Goal: Task Accomplishment & Management: Manage account settings

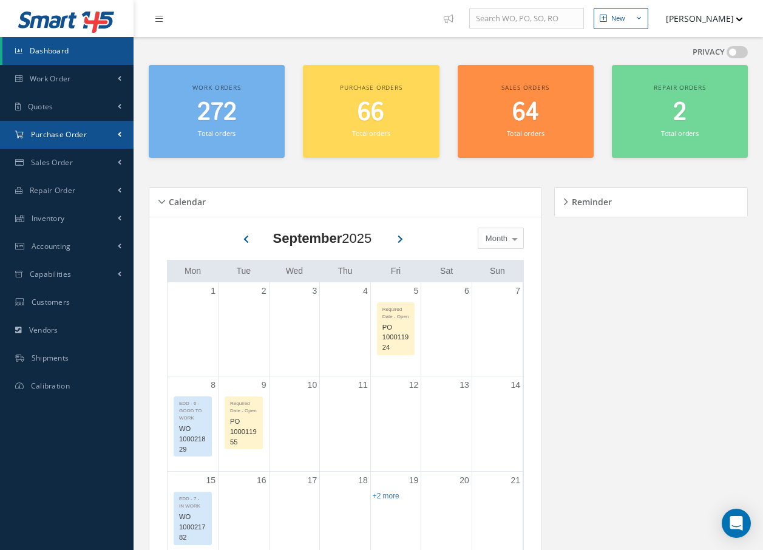
click at [71, 139] on span "Purchase Order" at bounding box center [59, 134] width 56 height 10
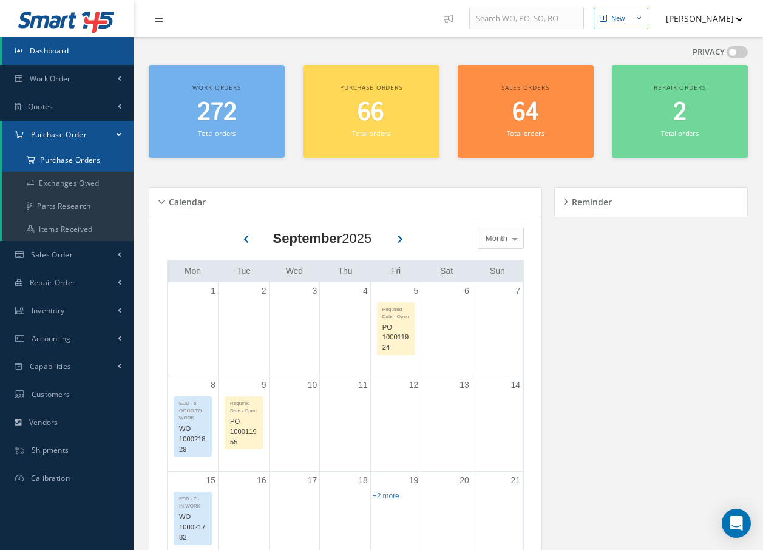
click at [75, 159] on a=1&status_id=2&status_id=3&status_id=5&collapsedFilters"] "Purchase Orders" at bounding box center [67, 160] width 131 height 23
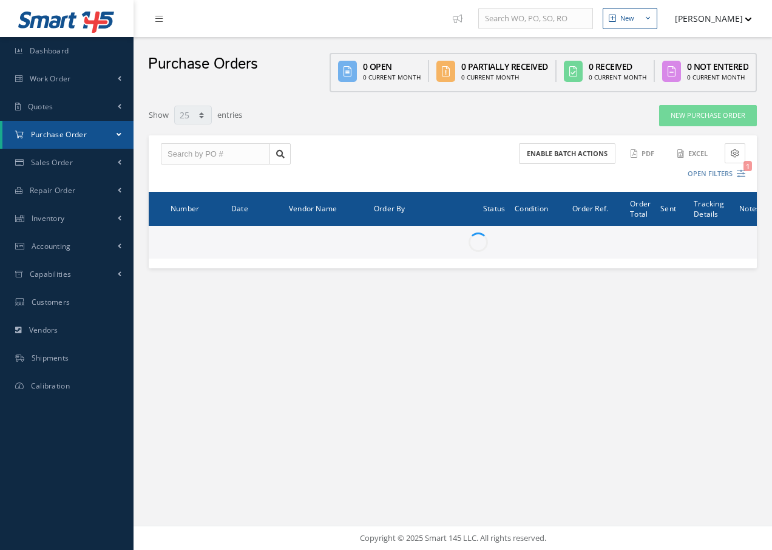
select select "25"
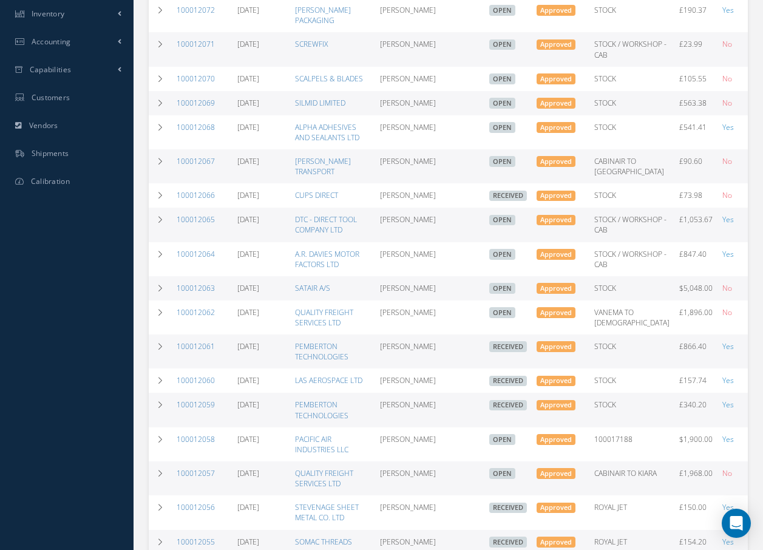
scroll to position [607, 0]
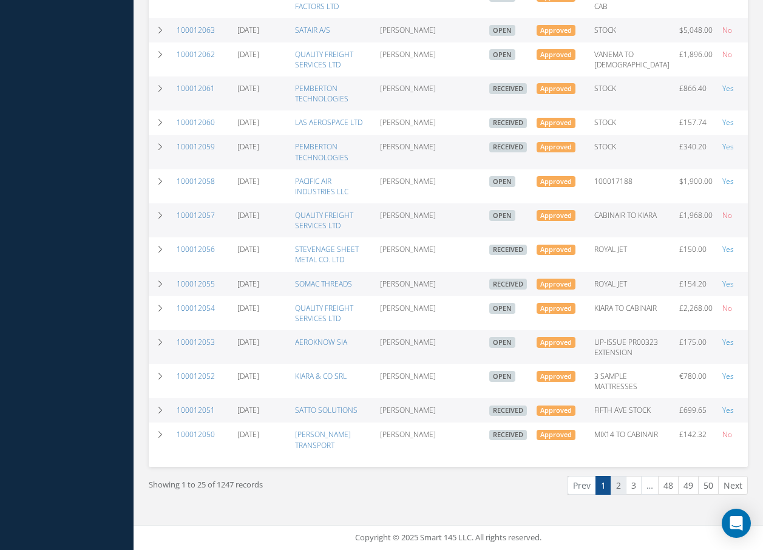
click at [620, 495] on link "2" at bounding box center [618, 485] width 16 height 19
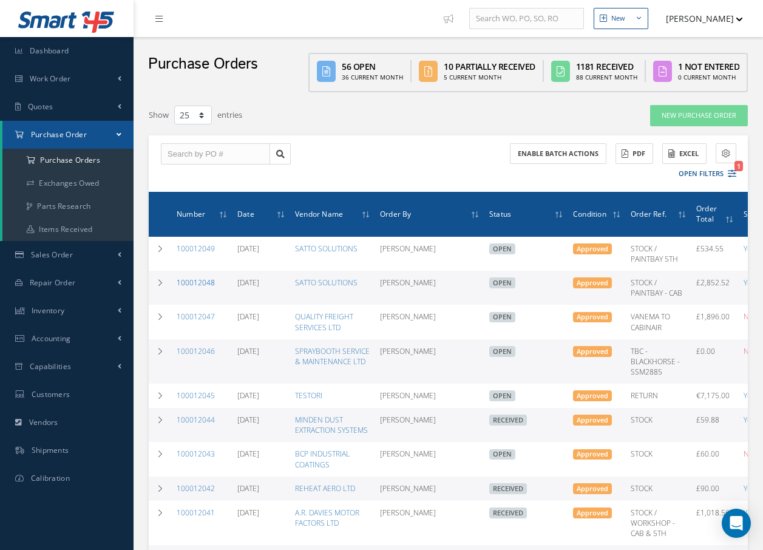
click at [206, 279] on link "100012048" at bounding box center [196, 282] width 38 height 10
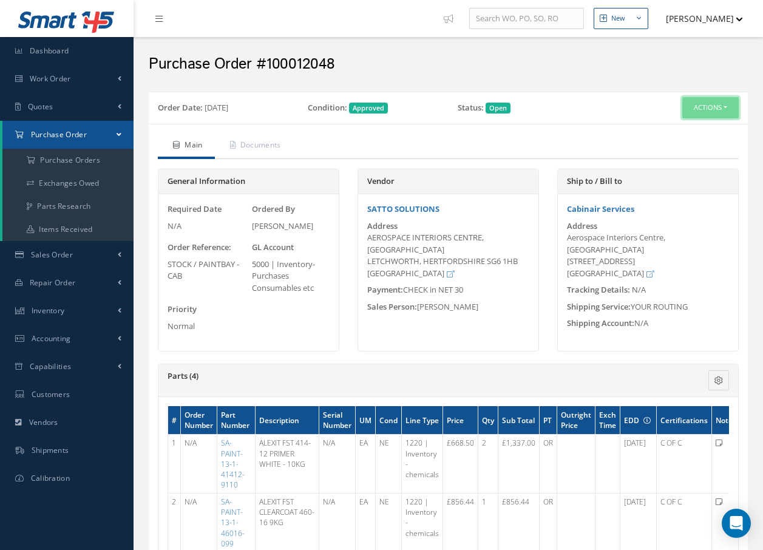
click at [700, 101] on button "Actions" at bounding box center [710, 107] width 56 height 21
click at [660, 129] on icon at bounding box center [657, 130] width 8 height 7
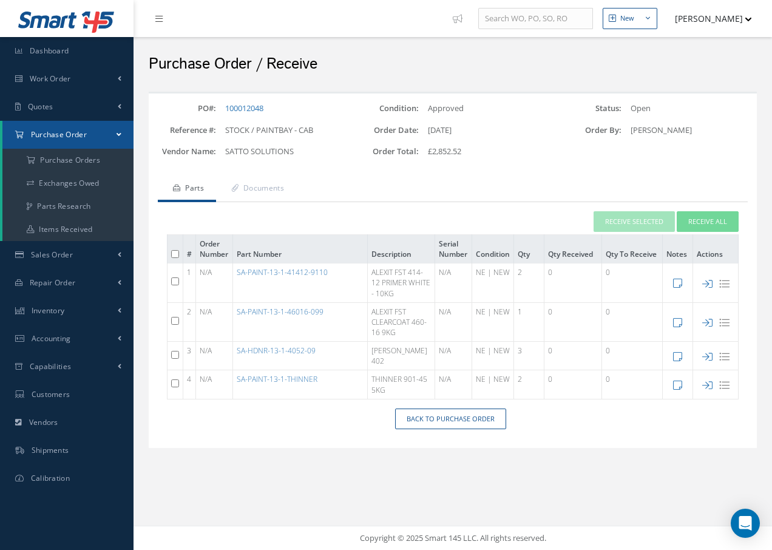
click at [179, 380] on td at bounding box center [175, 384] width 16 height 29
click at [176, 385] on input "checkbox" at bounding box center [175, 383] width 8 height 8
checkbox input "true"
click at [625, 218] on button "Receive Selected" at bounding box center [633, 221] width 81 height 21
type input "[DATE]"
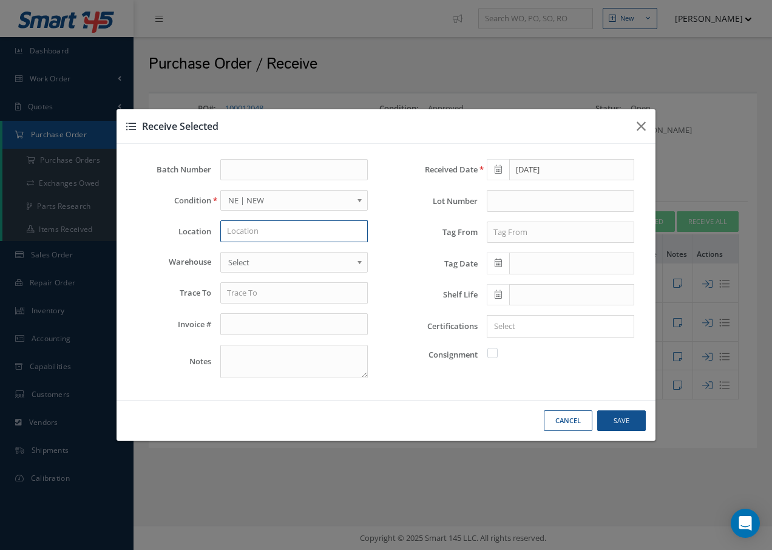
click at [275, 229] on input "text" at bounding box center [293, 231] width 147 height 22
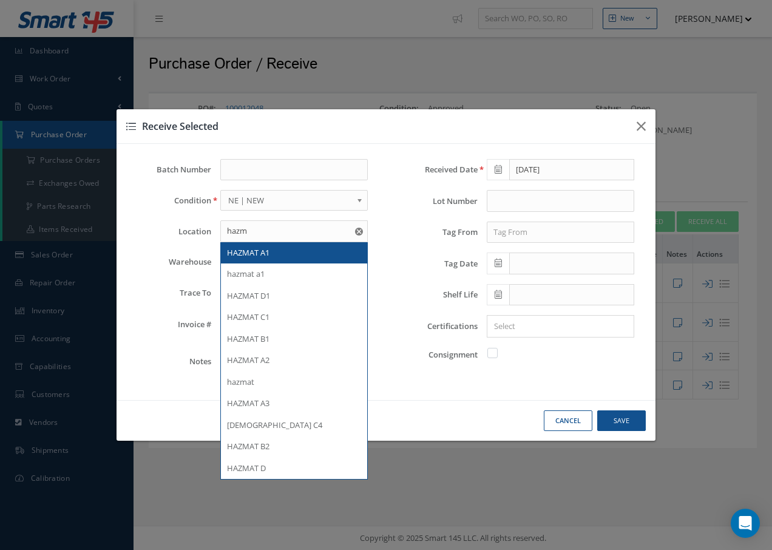
click at [269, 254] on span "HAZMAT A1" at bounding box center [248, 252] width 42 height 11
type input "HAZMAT A1"
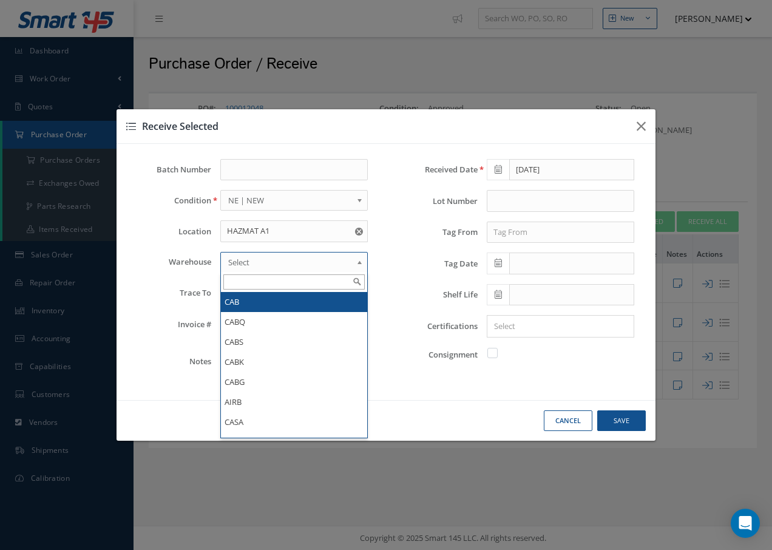
click at [266, 257] on span "Select" at bounding box center [290, 262] width 124 height 15
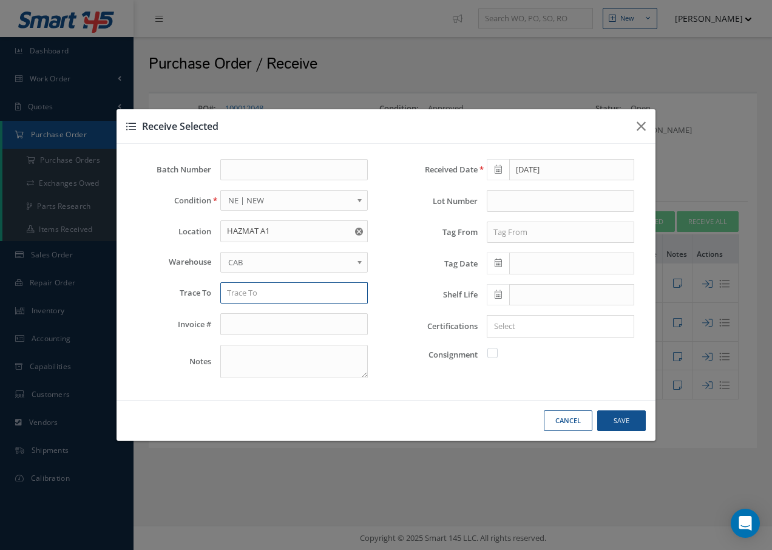
click at [260, 297] on input "text" at bounding box center [293, 293] width 147 height 22
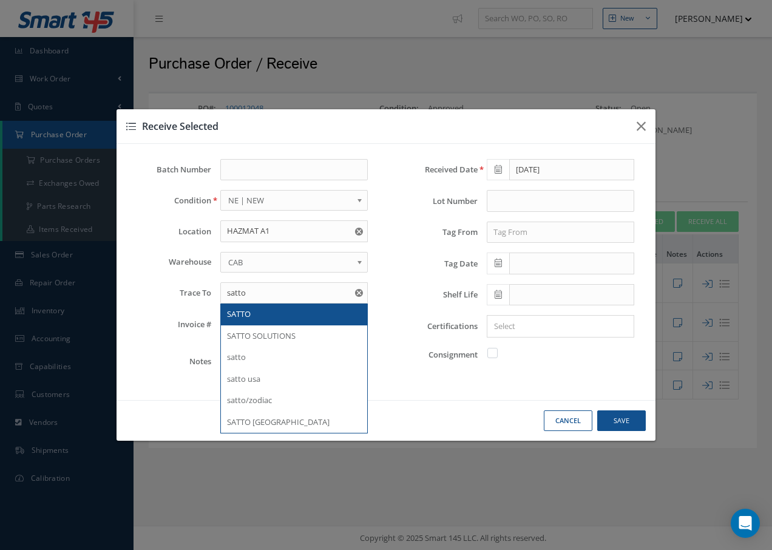
click at [252, 313] on div "SATTO" at bounding box center [294, 314] width 134 height 12
type input "SATTO"
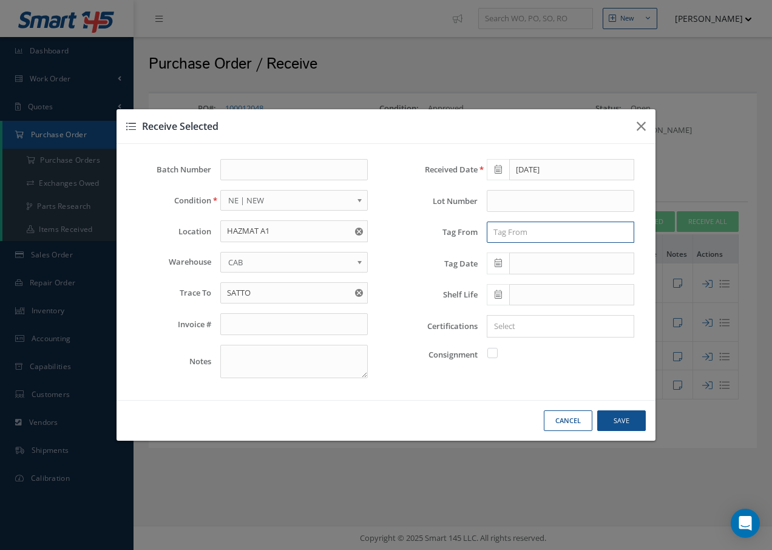
drag, startPoint x: 522, startPoint y: 230, endPoint x: 515, endPoint y: 228, distance: 7.7
click at [522, 228] on input "text" at bounding box center [560, 232] width 147 height 22
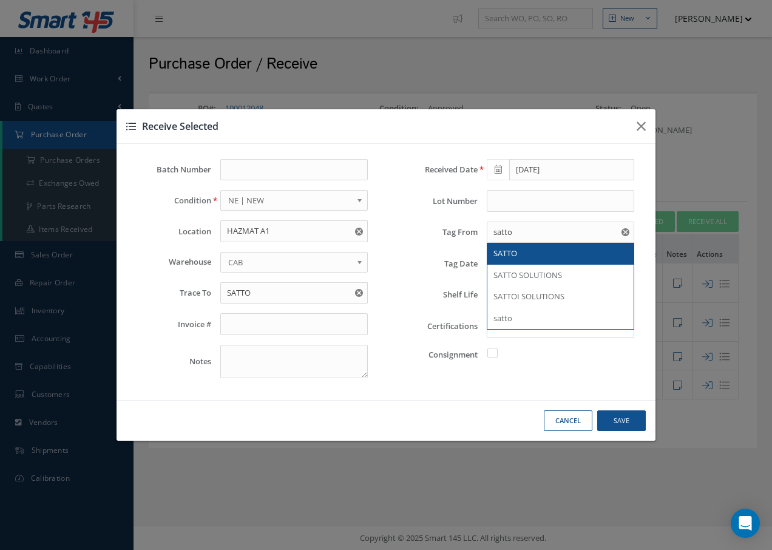
click at [503, 251] on span "SATTO" at bounding box center [505, 253] width 24 height 11
type input "SATTO"
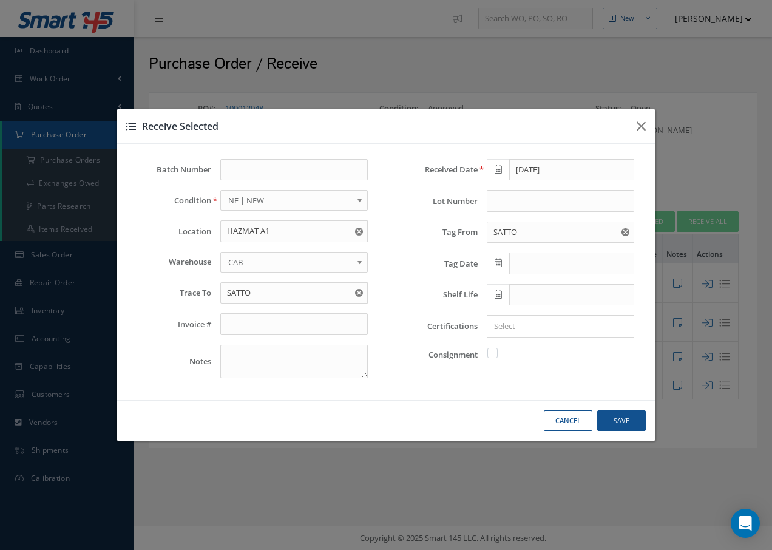
click at [498, 262] on icon at bounding box center [498, 262] width 7 height 8
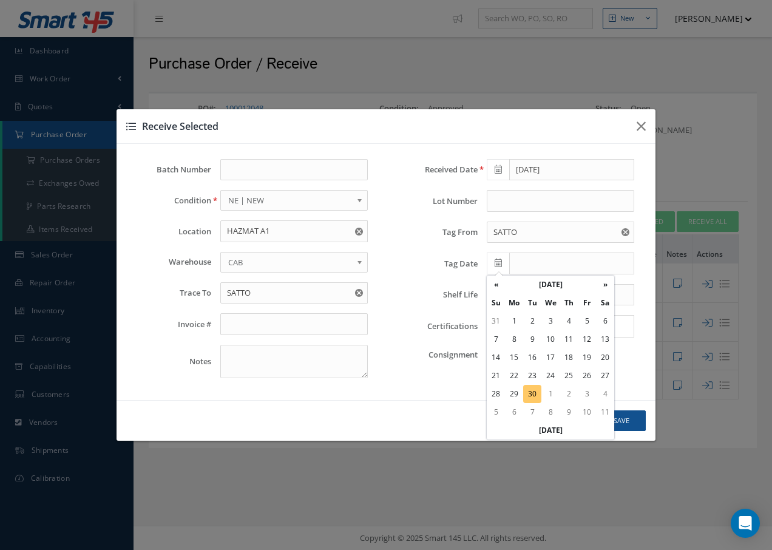
click at [531, 396] on td "30" at bounding box center [532, 394] width 18 height 18
type input "09/30/2025"
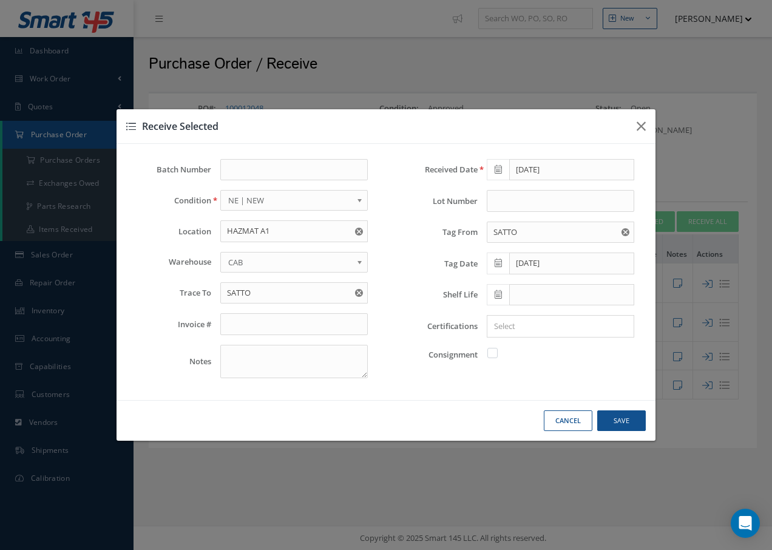
click at [499, 295] on icon at bounding box center [498, 294] width 7 height 8
click at [603, 132] on th "»" at bounding box center [605, 130] width 18 height 18
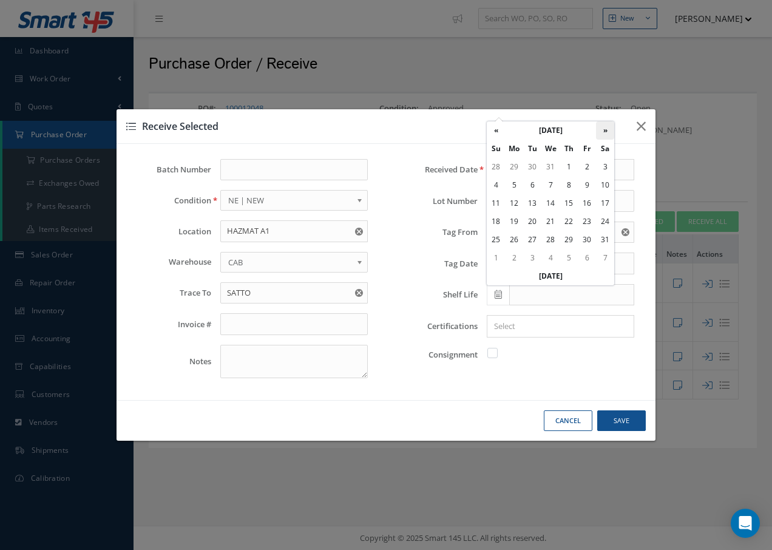
click at [603, 132] on th "»" at bounding box center [605, 130] width 18 height 18
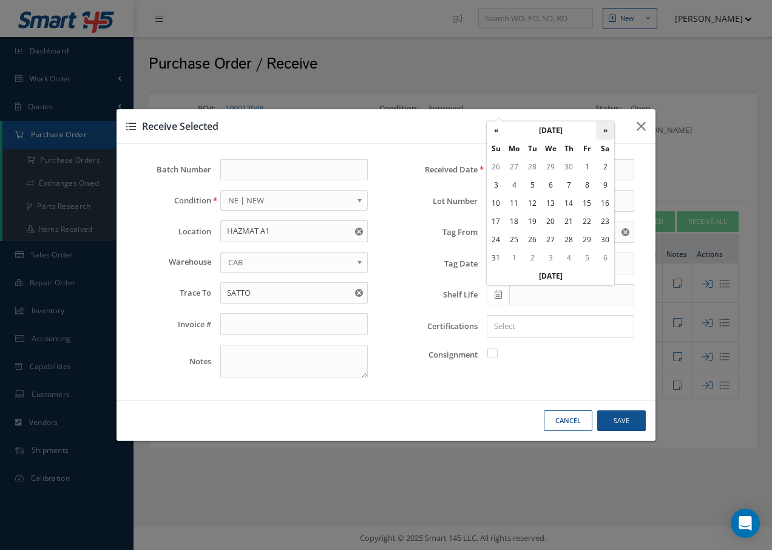
click at [603, 132] on th "»" at bounding box center [605, 130] width 18 height 18
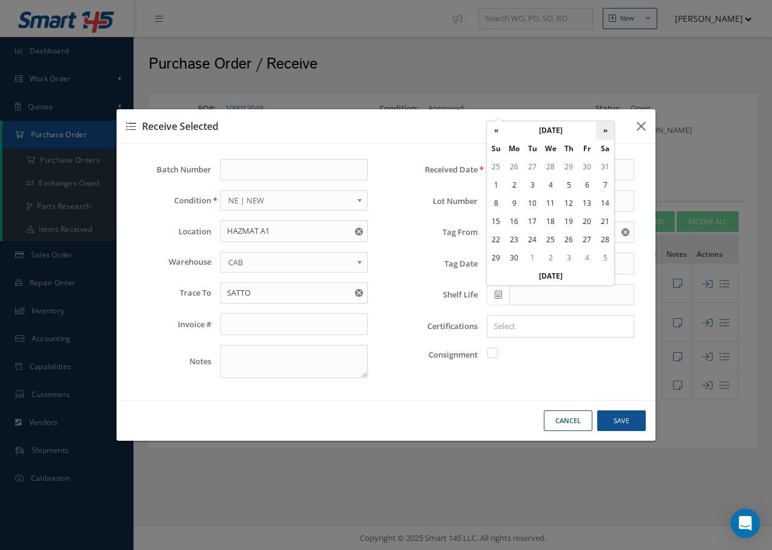
click at [603, 132] on th "»" at bounding box center [605, 130] width 18 height 18
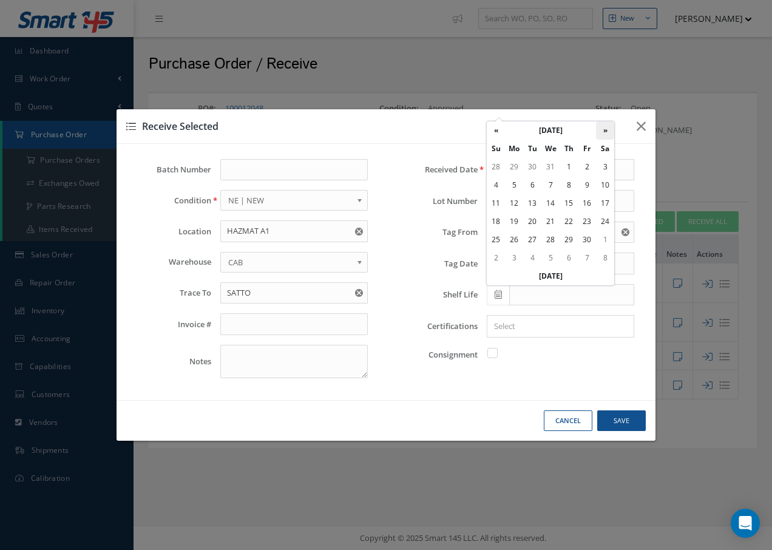
click at [603, 132] on th "»" at bounding box center [605, 130] width 18 height 18
click at [495, 130] on th "«" at bounding box center [496, 130] width 18 height 18
click at [590, 238] on td "30" at bounding box center [587, 240] width 18 height 18
type input "04/30/2027"
click at [560, 323] on input "Search for option" at bounding box center [557, 326] width 138 height 13
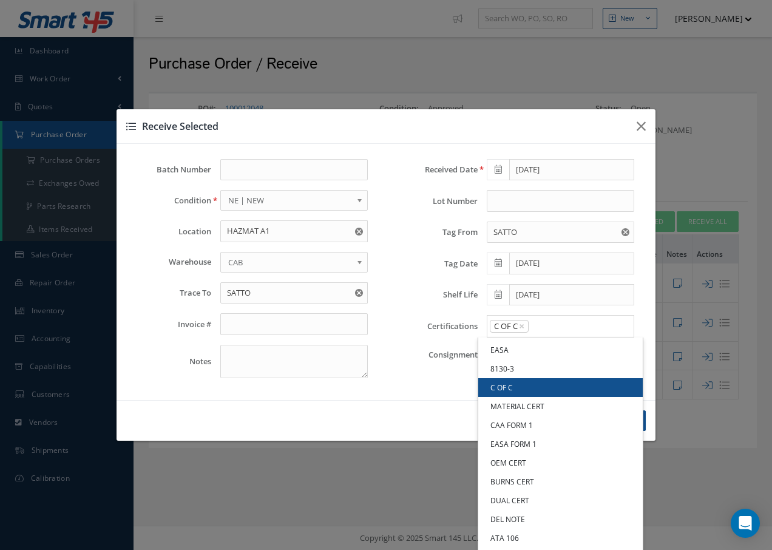
click at [498, 388] on link "C OF C" at bounding box center [560, 387] width 164 height 19
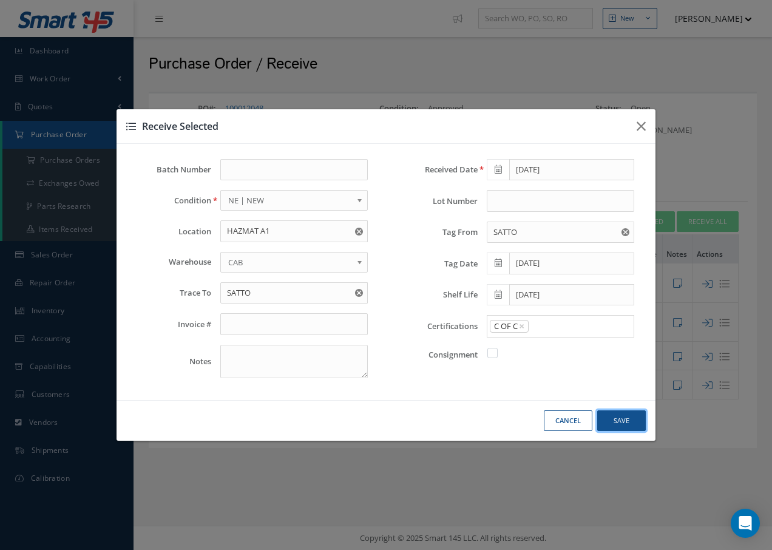
click at [632, 421] on button "Save" at bounding box center [621, 420] width 49 height 21
checkbox input "false"
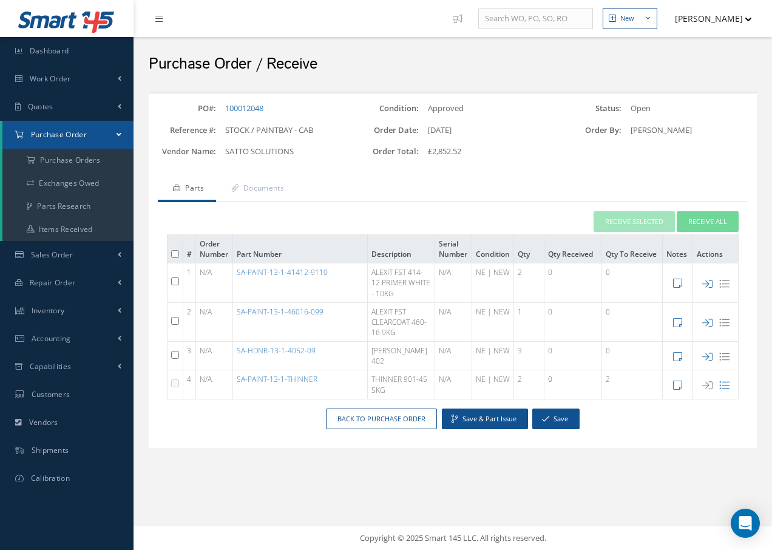
click at [171, 279] on input "checkbox" at bounding box center [175, 281] width 8 height 8
checkbox input "true"
click at [616, 220] on button "Receive Selected" at bounding box center [633, 221] width 81 height 21
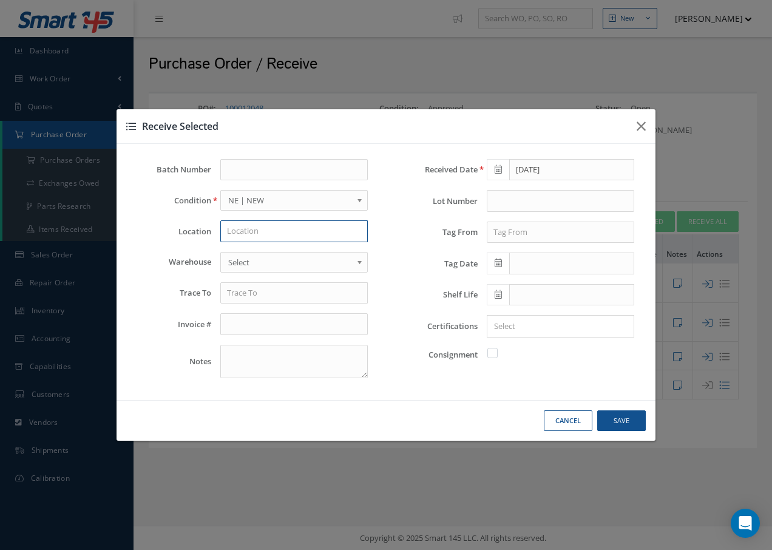
click at [296, 237] on input "text" at bounding box center [293, 231] width 147 height 22
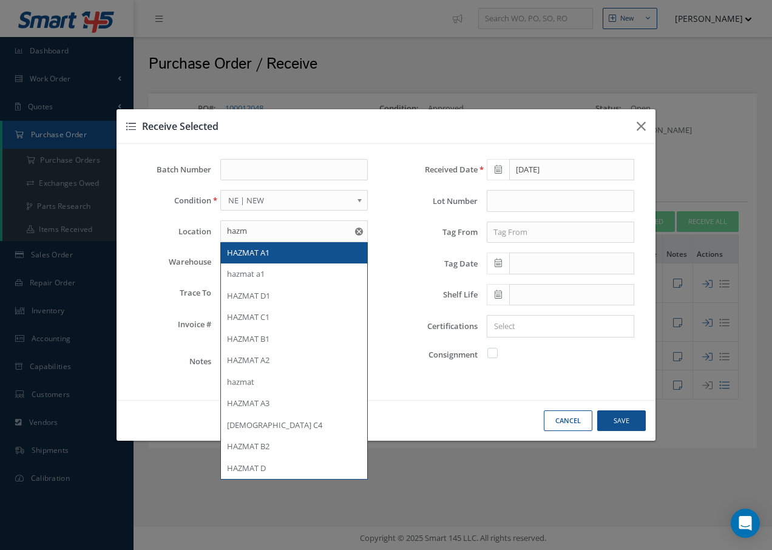
click at [254, 250] on span "HAZMAT A1" at bounding box center [248, 252] width 42 height 11
type input "HAZMAT A1"
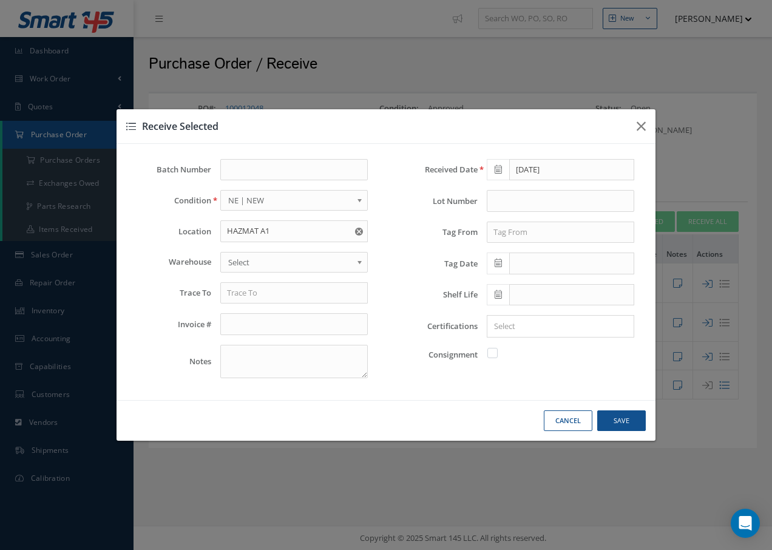
click at [257, 260] on span "Select" at bounding box center [290, 262] width 124 height 15
click at [251, 299] on input "text" at bounding box center [293, 293] width 147 height 22
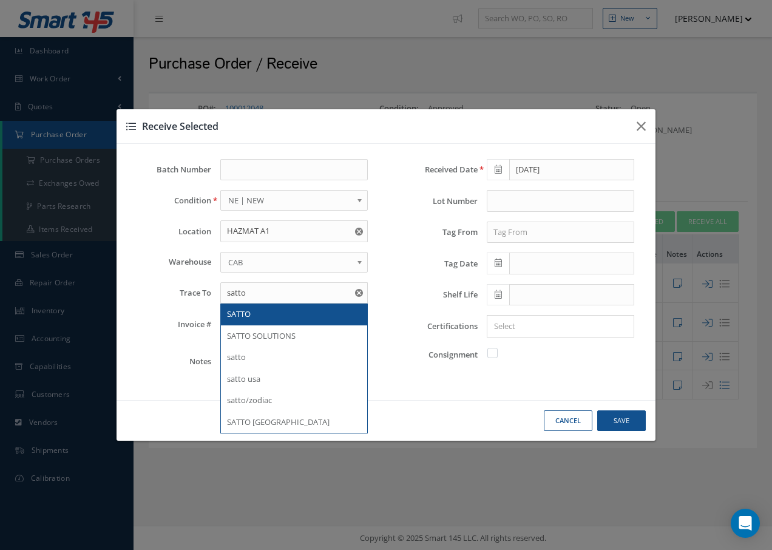
click at [252, 312] on div "SATTO" at bounding box center [294, 314] width 134 height 12
type input "SATTO"
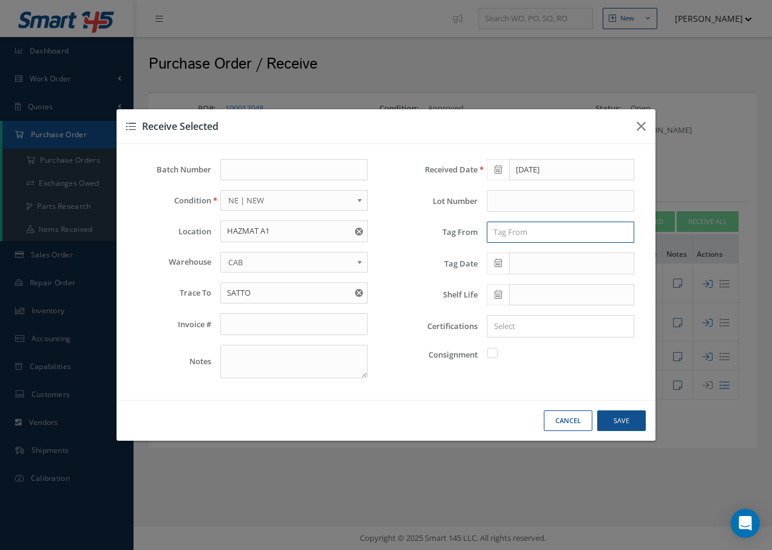
click at [558, 232] on input "text" at bounding box center [560, 232] width 147 height 22
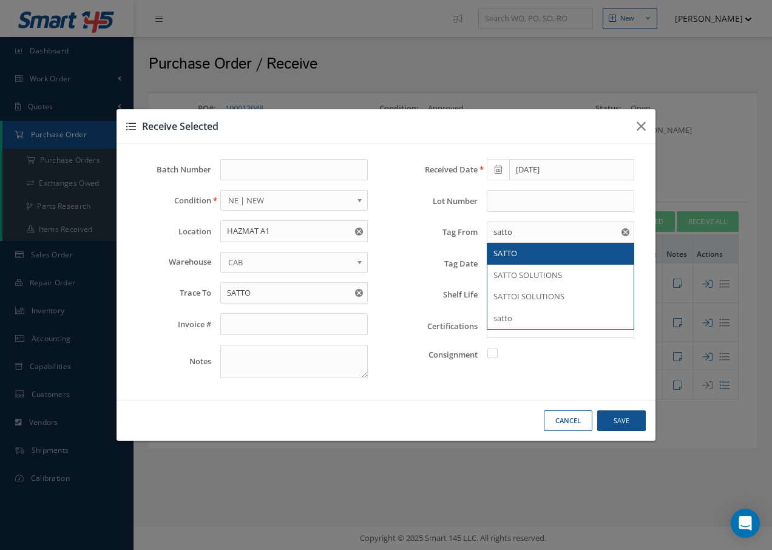
click at [502, 253] on span "SATTO" at bounding box center [505, 253] width 24 height 11
type input "SATTO"
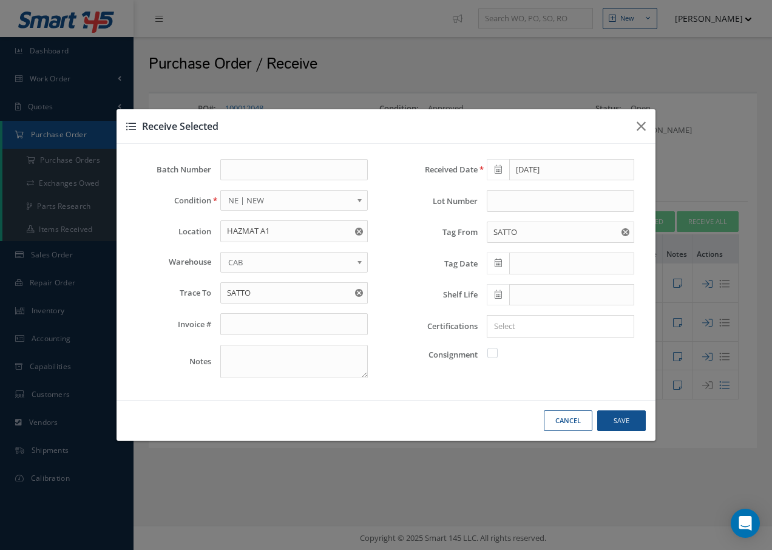
click at [498, 263] on icon at bounding box center [498, 262] width 7 height 8
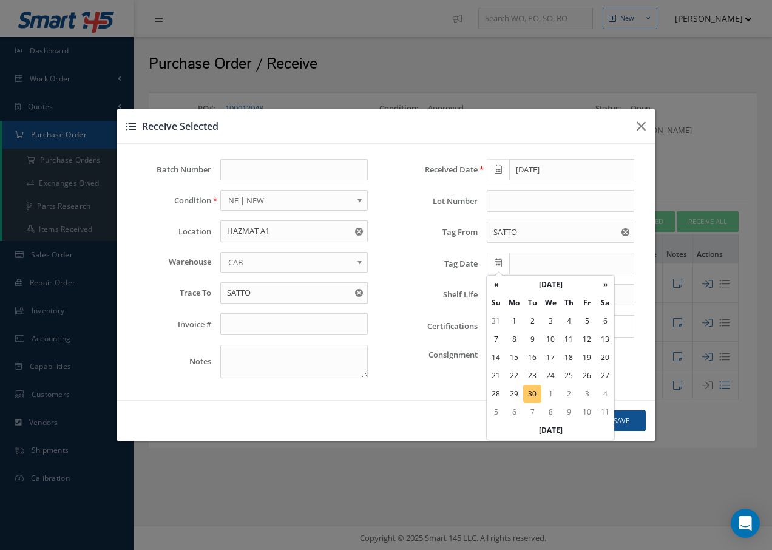
click at [531, 392] on td "30" at bounding box center [532, 394] width 18 height 18
type input "09/30/2025"
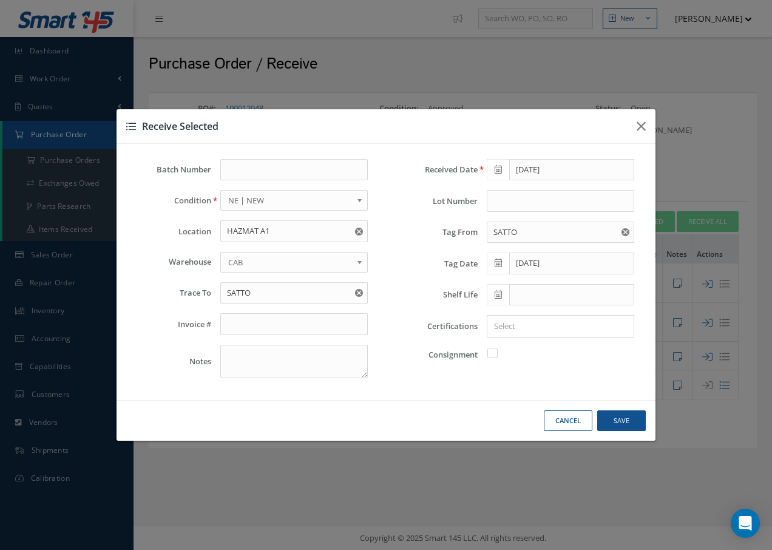
click at [498, 297] on icon at bounding box center [498, 294] width 7 height 8
click at [603, 129] on th "»" at bounding box center [605, 130] width 18 height 18
click at [553, 241] on td "30" at bounding box center [550, 240] width 18 height 18
type input "06/30/2027"
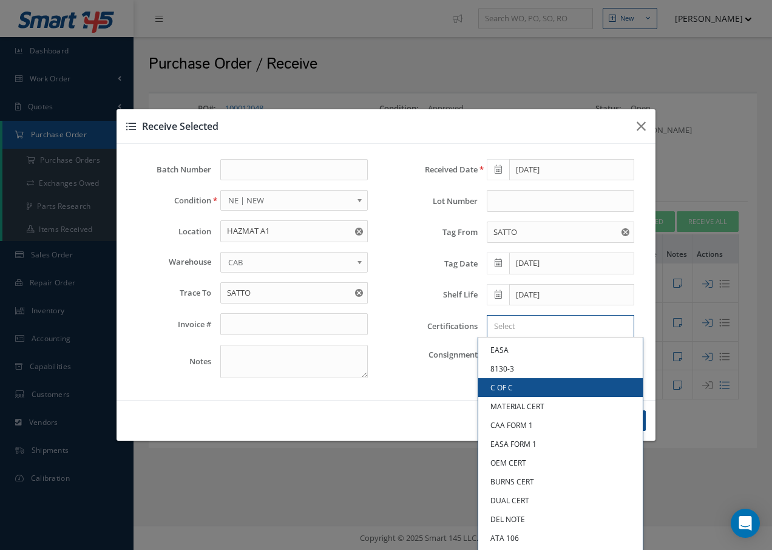
click at [510, 324] on input "Search for option" at bounding box center [557, 326] width 138 height 13
click at [498, 388] on link "C OF C" at bounding box center [560, 387] width 164 height 19
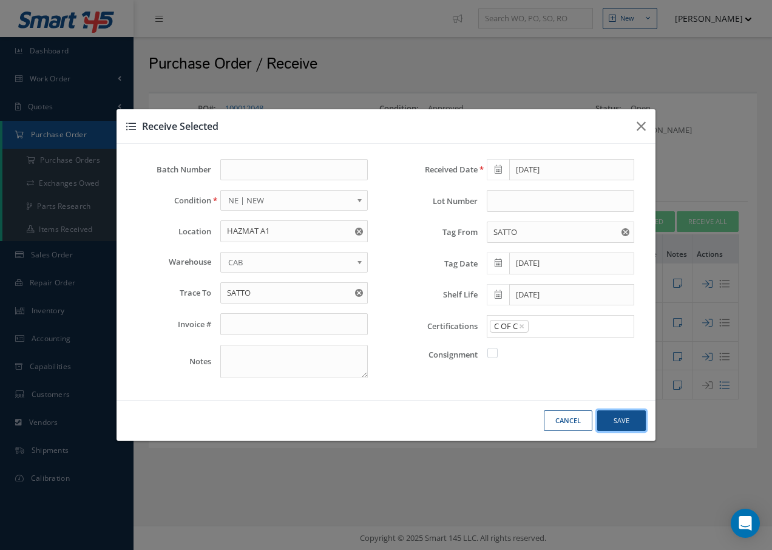
click at [619, 422] on button "Save" at bounding box center [621, 420] width 49 height 21
checkbox input "false"
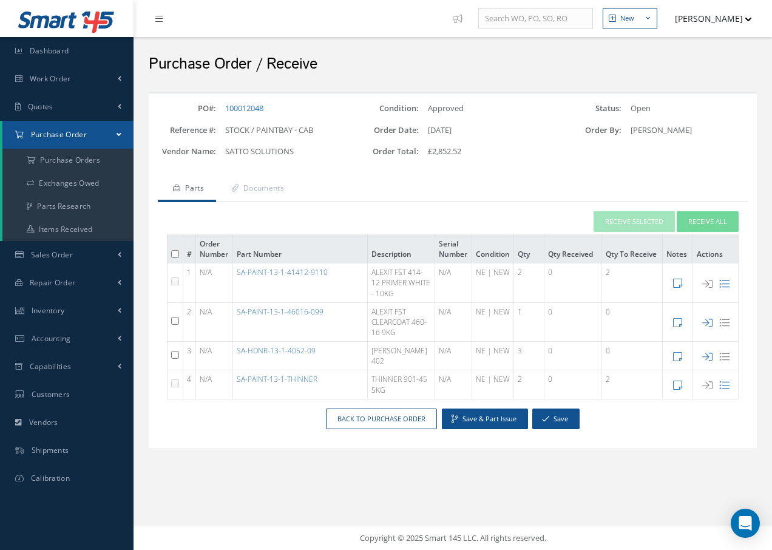
click at [176, 355] on input "checkbox" at bounding box center [175, 355] width 8 height 8
checkbox input "true"
click at [603, 218] on button "Receive Selected" at bounding box center [633, 221] width 81 height 21
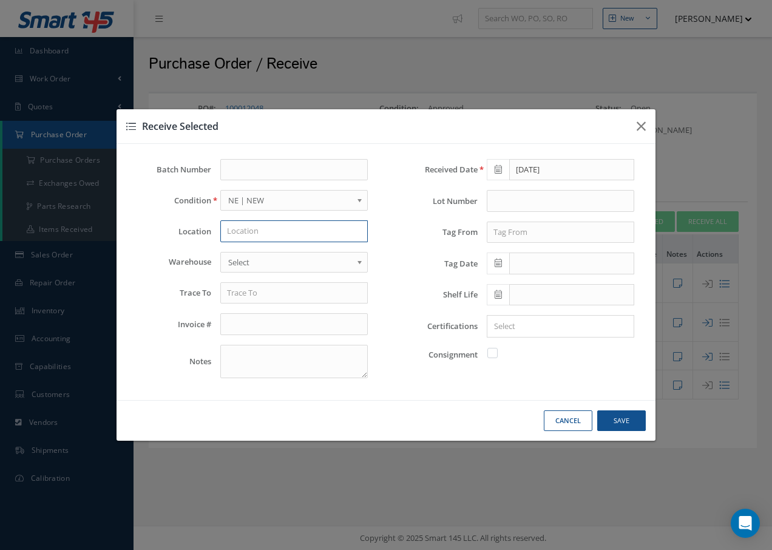
click at [312, 230] on input "text" at bounding box center [293, 231] width 147 height 22
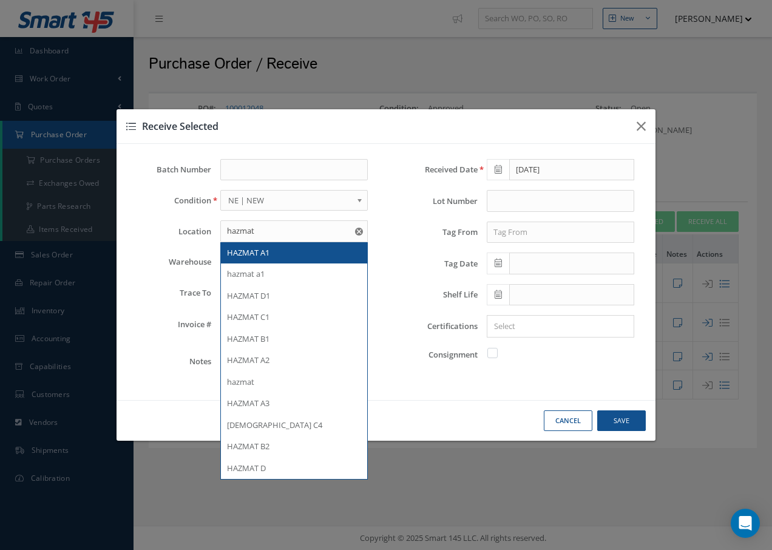
click at [265, 252] on span "HAZMAT A1" at bounding box center [248, 252] width 42 height 11
type input "HAZMAT A1"
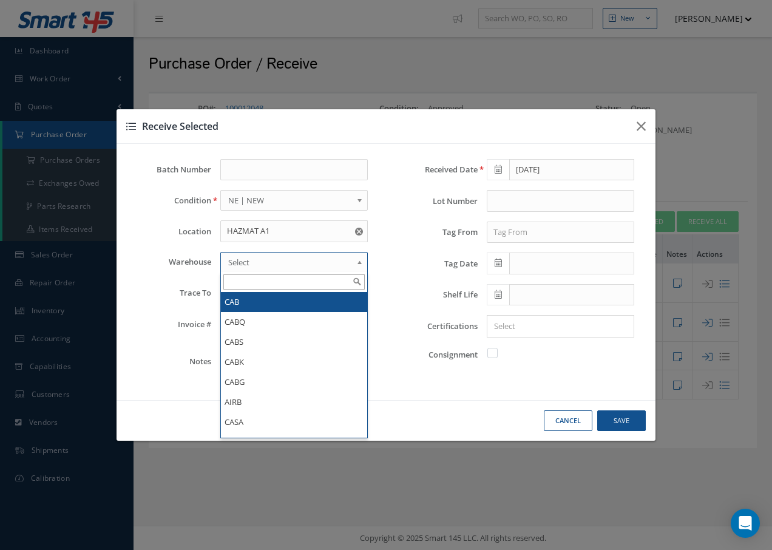
click at [266, 267] on span "Select" at bounding box center [290, 262] width 124 height 15
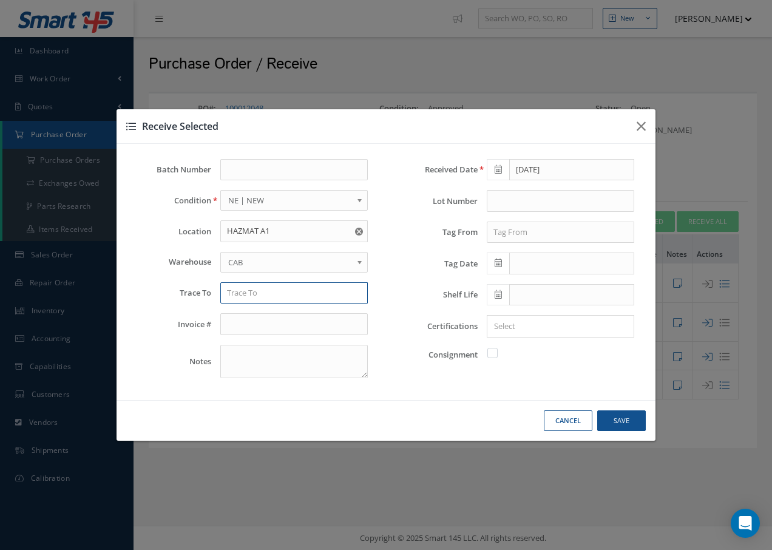
click at [259, 302] on input "text" at bounding box center [293, 293] width 147 height 22
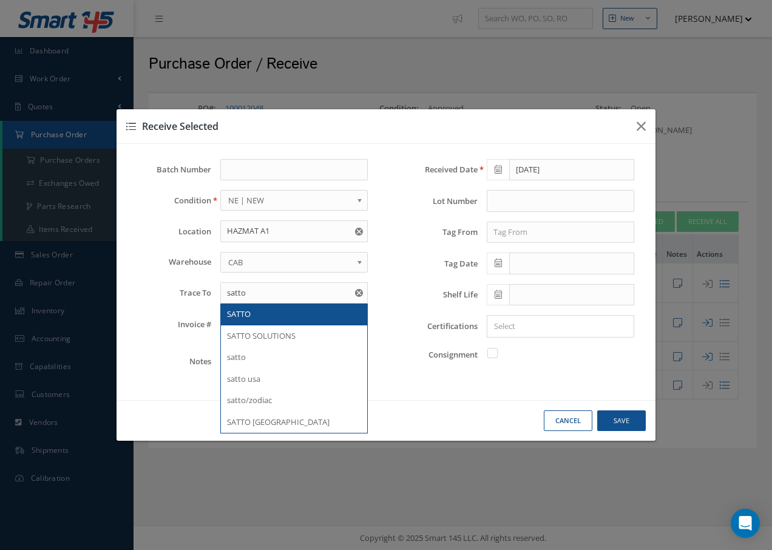
click at [233, 308] on span "SATTO" at bounding box center [239, 313] width 24 height 11
type input "SATTO"
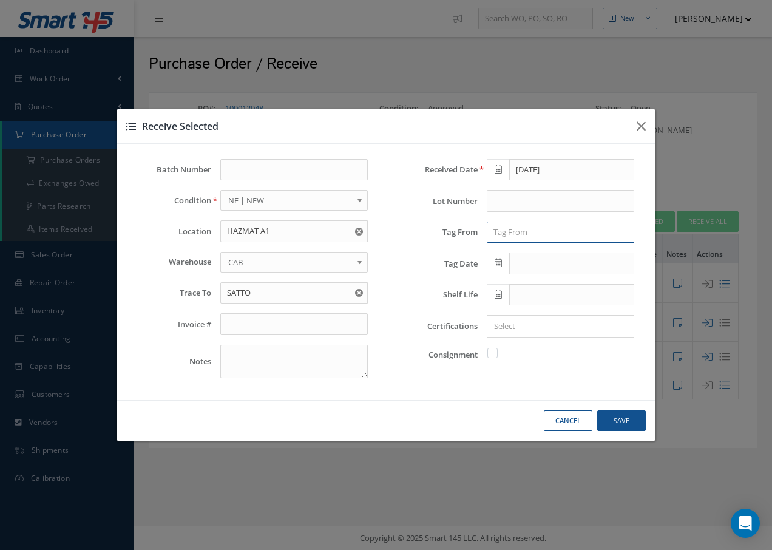
click at [510, 230] on input "text" at bounding box center [560, 232] width 147 height 22
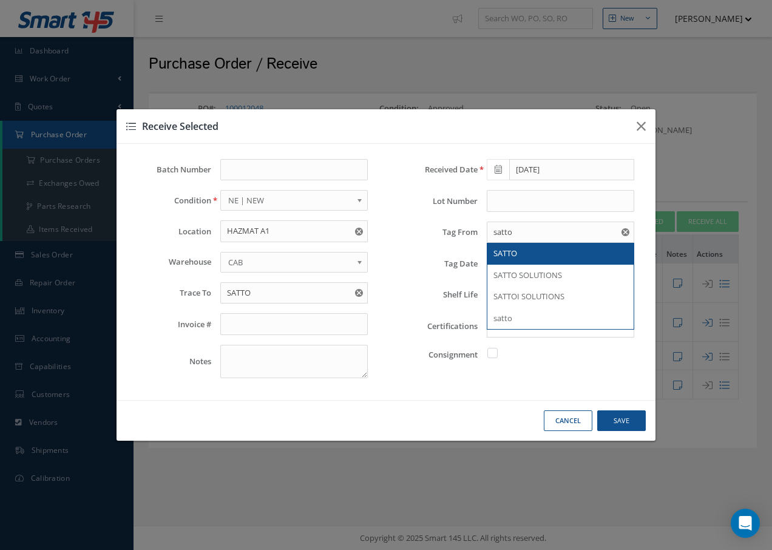
click at [505, 253] on span "SATTO" at bounding box center [505, 253] width 24 height 11
type input "SATTO"
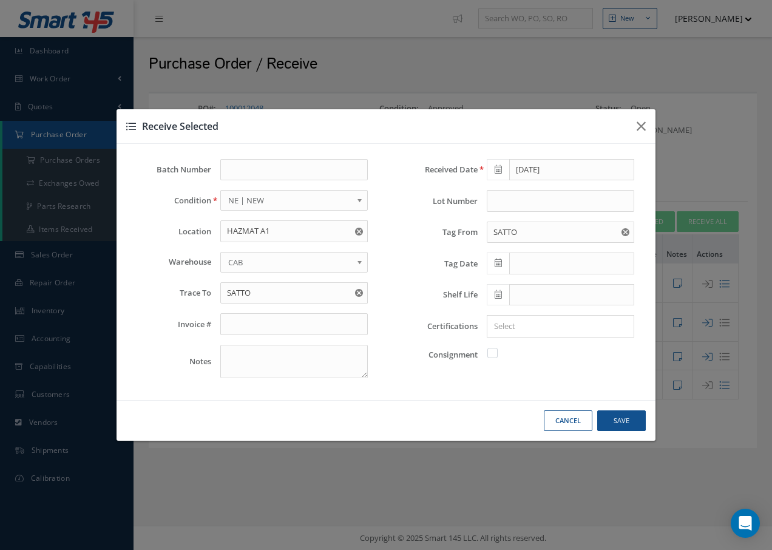
click at [498, 263] on icon at bounding box center [498, 262] width 7 height 8
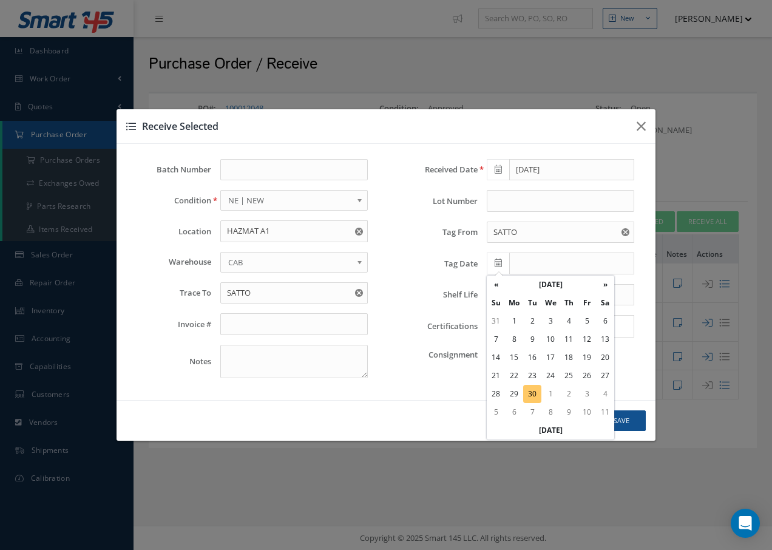
click at [535, 395] on td "30" at bounding box center [532, 394] width 18 height 18
type input "09/30/2025"
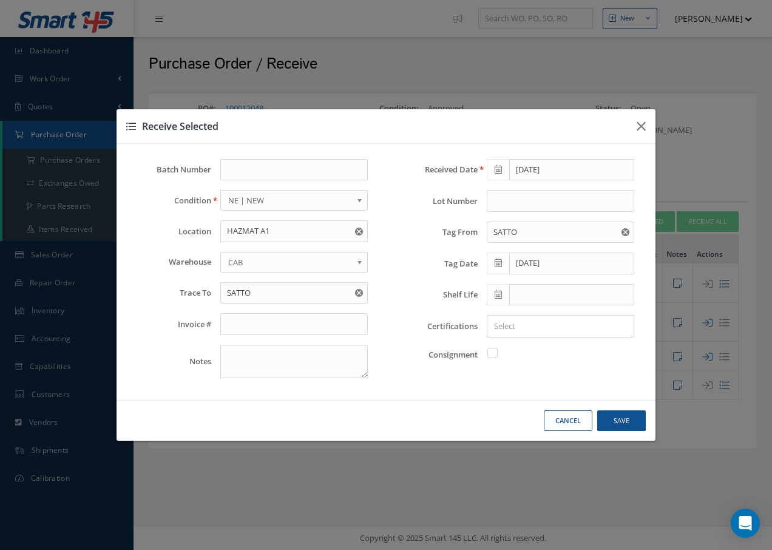
click at [499, 293] on icon at bounding box center [498, 294] width 7 height 8
click at [495, 129] on th "«" at bounding box center [496, 130] width 18 height 18
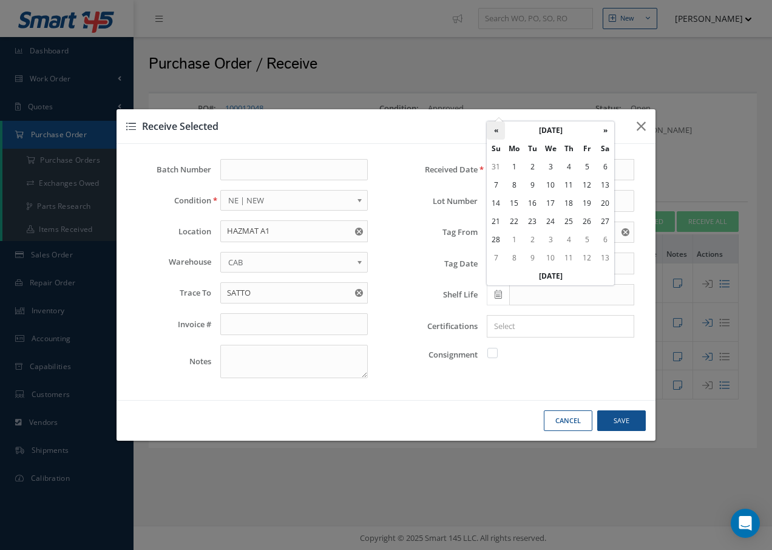
click at [495, 129] on th "«" at bounding box center [496, 130] width 18 height 18
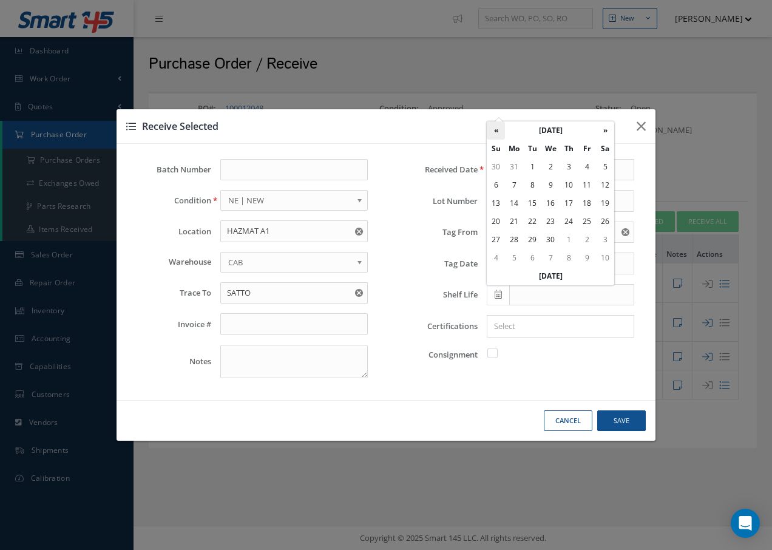
click at [495, 129] on th "«" at bounding box center [496, 130] width 18 height 18
click at [532, 239] on td "30" at bounding box center [532, 240] width 18 height 18
type input "06/30/2026"
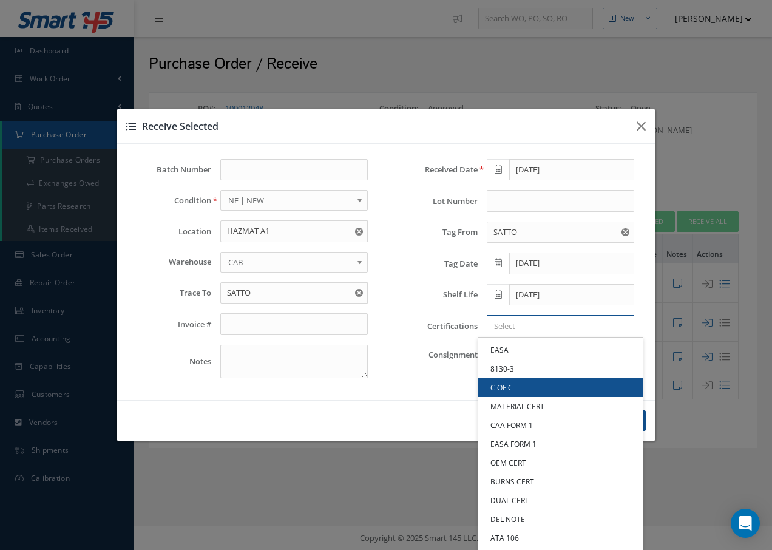
click at [562, 331] on input "Search for option" at bounding box center [557, 326] width 138 height 13
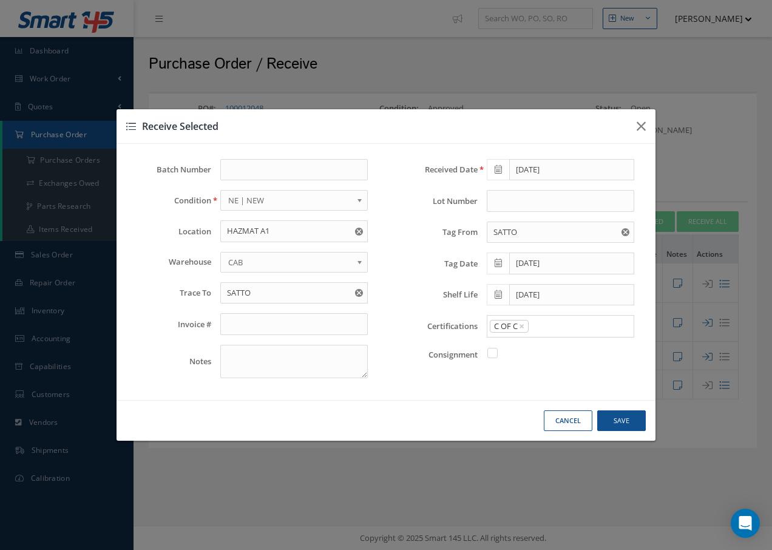
click at [524, 382] on link "C OF C" at bounding box center [560, 387] width 164 height 19
click at [618, 417] on button "Save" at bounding box center [621, 420] width 49 height 21
checkbox input "false"
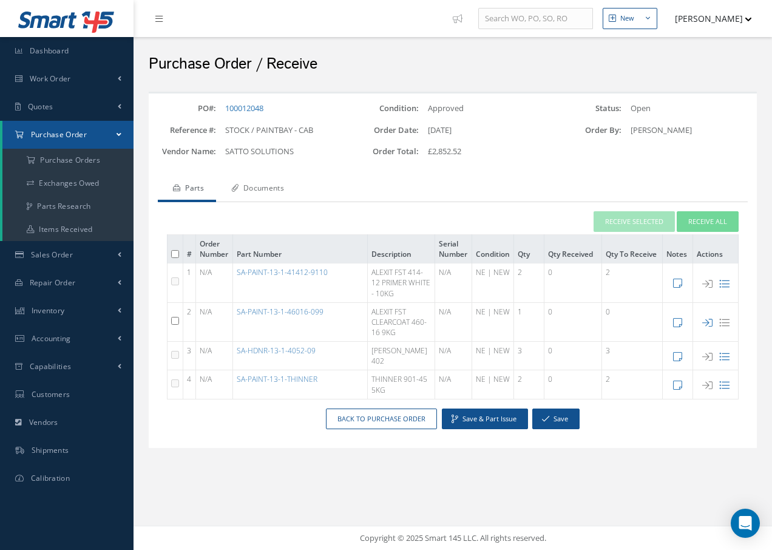
click at [274, 190] on link "Documents" at bounding box center [256, 189] width 80 height 25
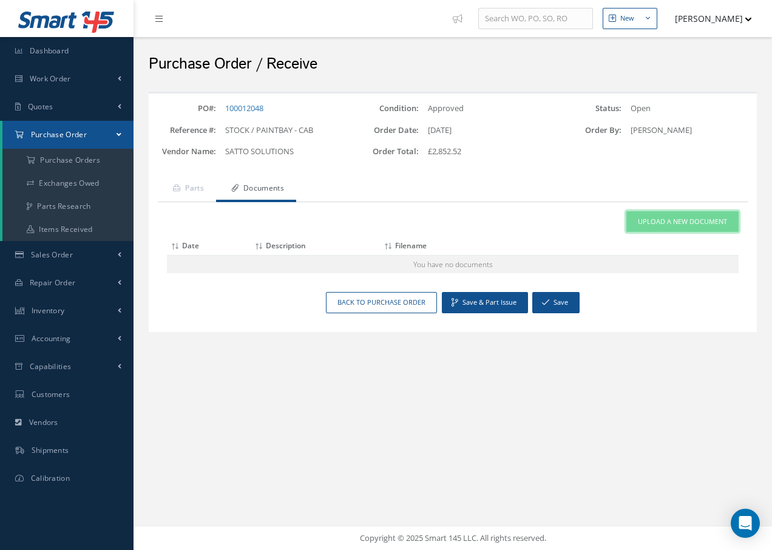
click at [701, 218] on span "Upload a New Document" at bounding box center [682, 222] width 89 height 10
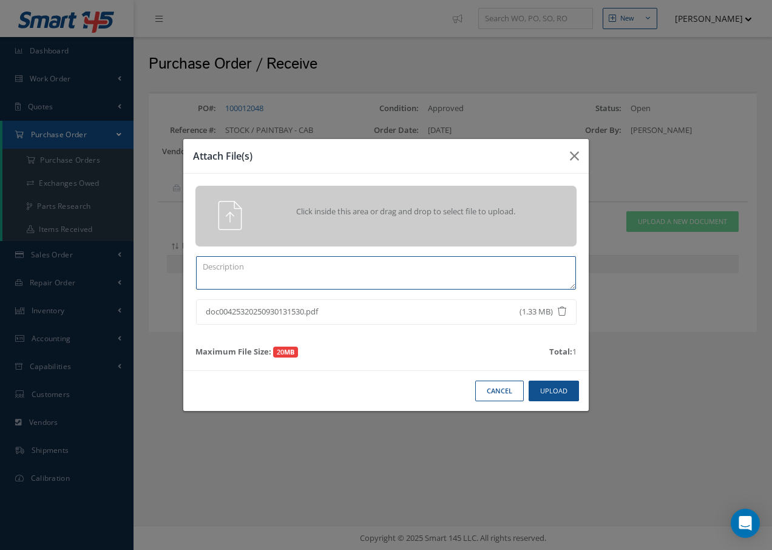
click at [286, 271] on textarea at bounding box center [386, 272] width 380 height 33
type textarea "coc 's"
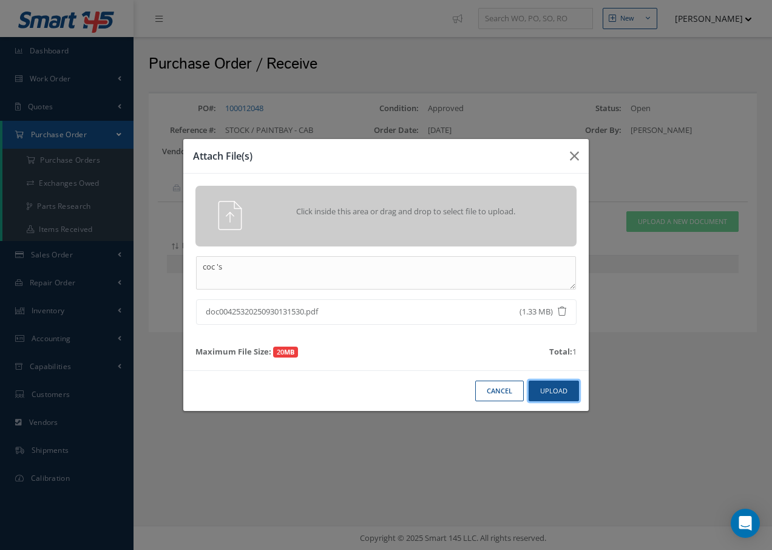
click at [544, 387] on button "Upload" at bounding box center [553, 390] width 50 height 21
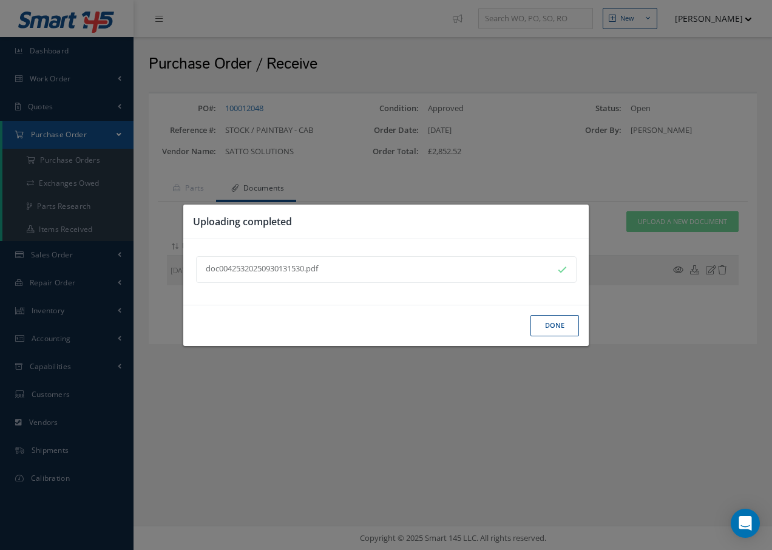
click at [564, 322] on button "Done" at bounding box center [554, 325] width 49 height 21
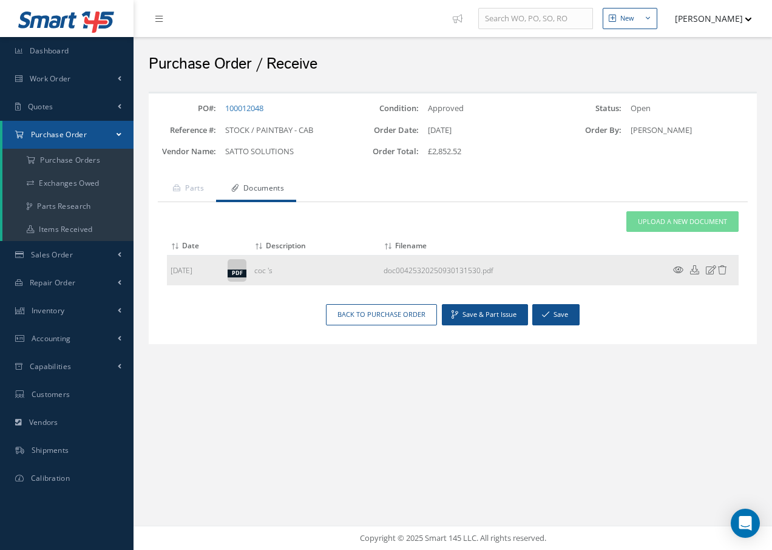
click at [676, 269] on icon at bounding box center [678, 269] width 10 height 9
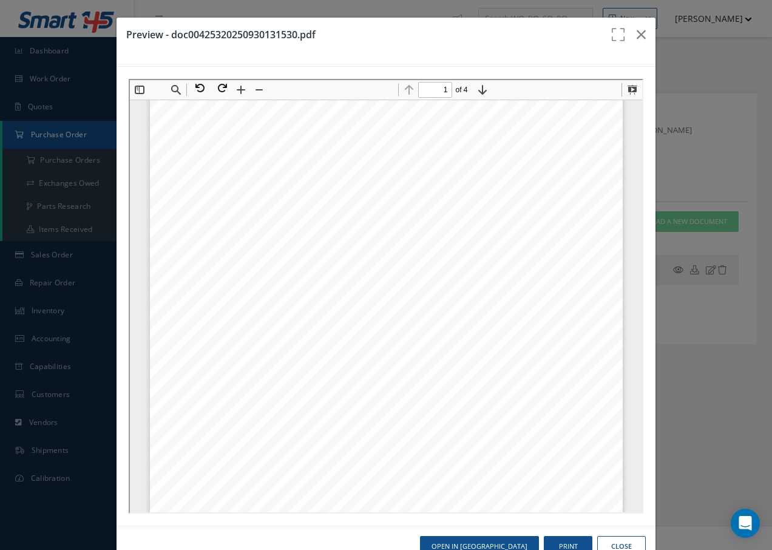
scroll to position [249, 0]
type input "3"
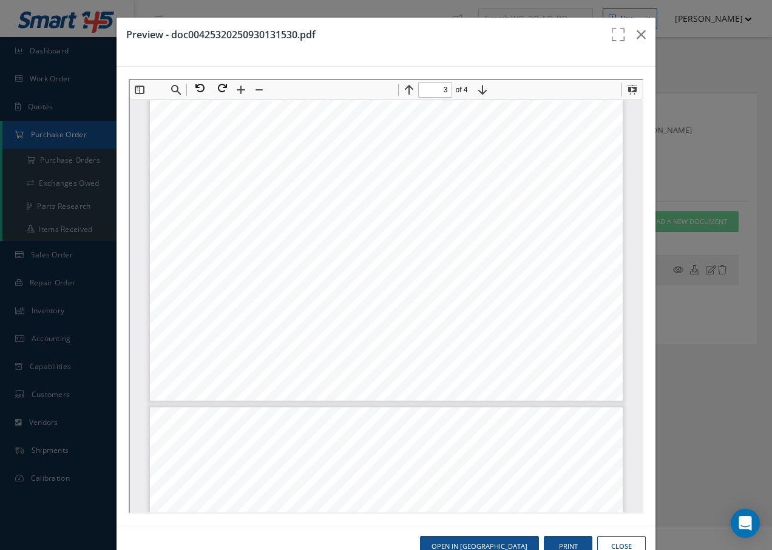
scroll to position [1502, 0]
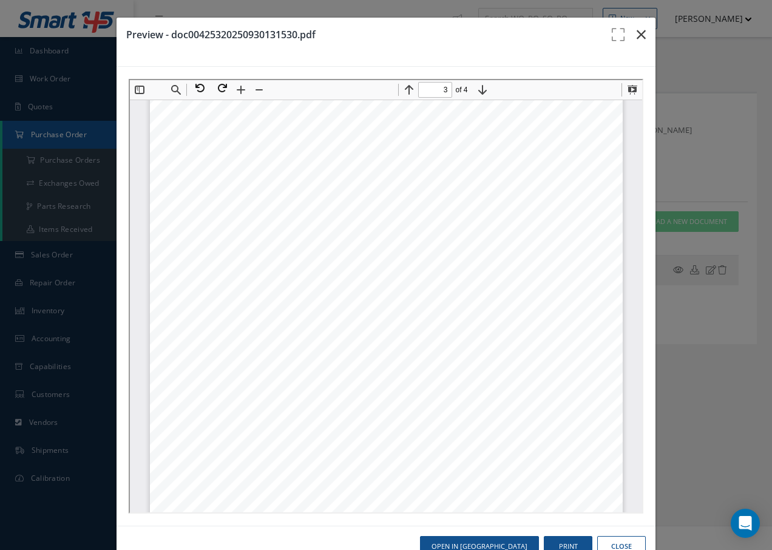
click at [636, 32] on icon "button" at bounding box center [640, 34] width 9 height 15
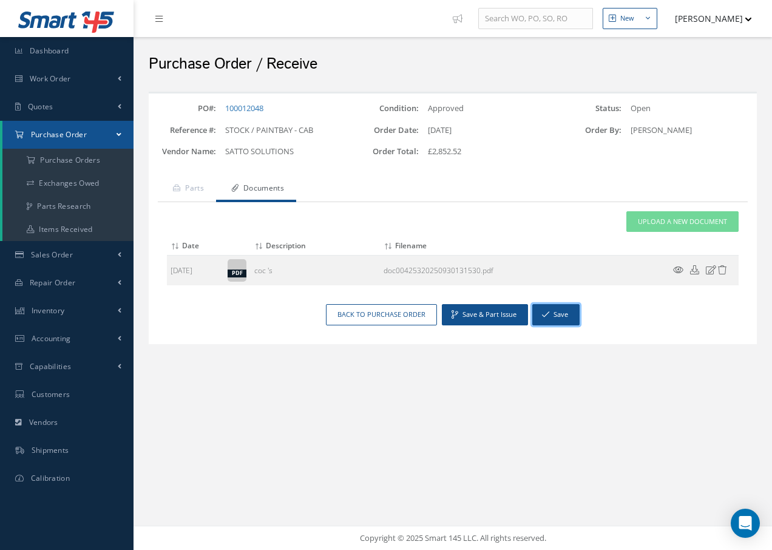
click at [553, 312] on button "Save" at bounding box center [555, 314] width 47 height 21
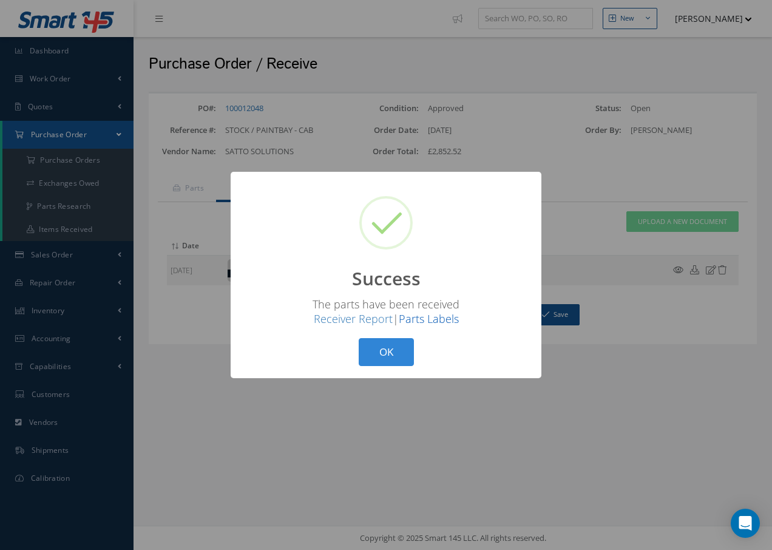
click at [422, 319] on link "Parts Labels" at bounding box center [429, 318] width 60 height 15
click at [425, 319] on link "Parts Labels" at bounding box center [429, 318] width 60 height 15
